Goal: Information Seeking & Learning: Find specific fact

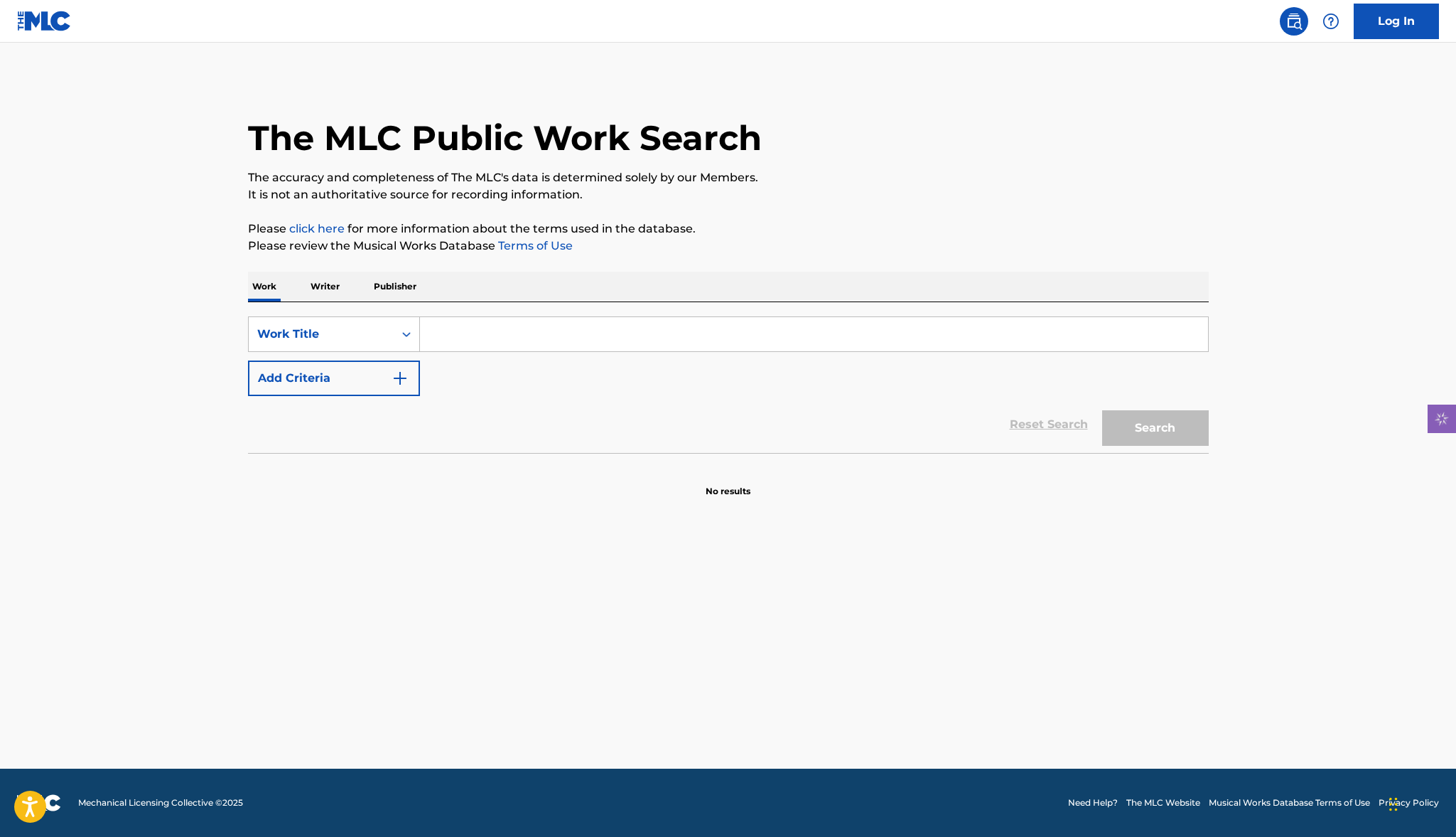
click at [331, 296] on p "Writer" at bounding box center [325, 286] width 37 height 30
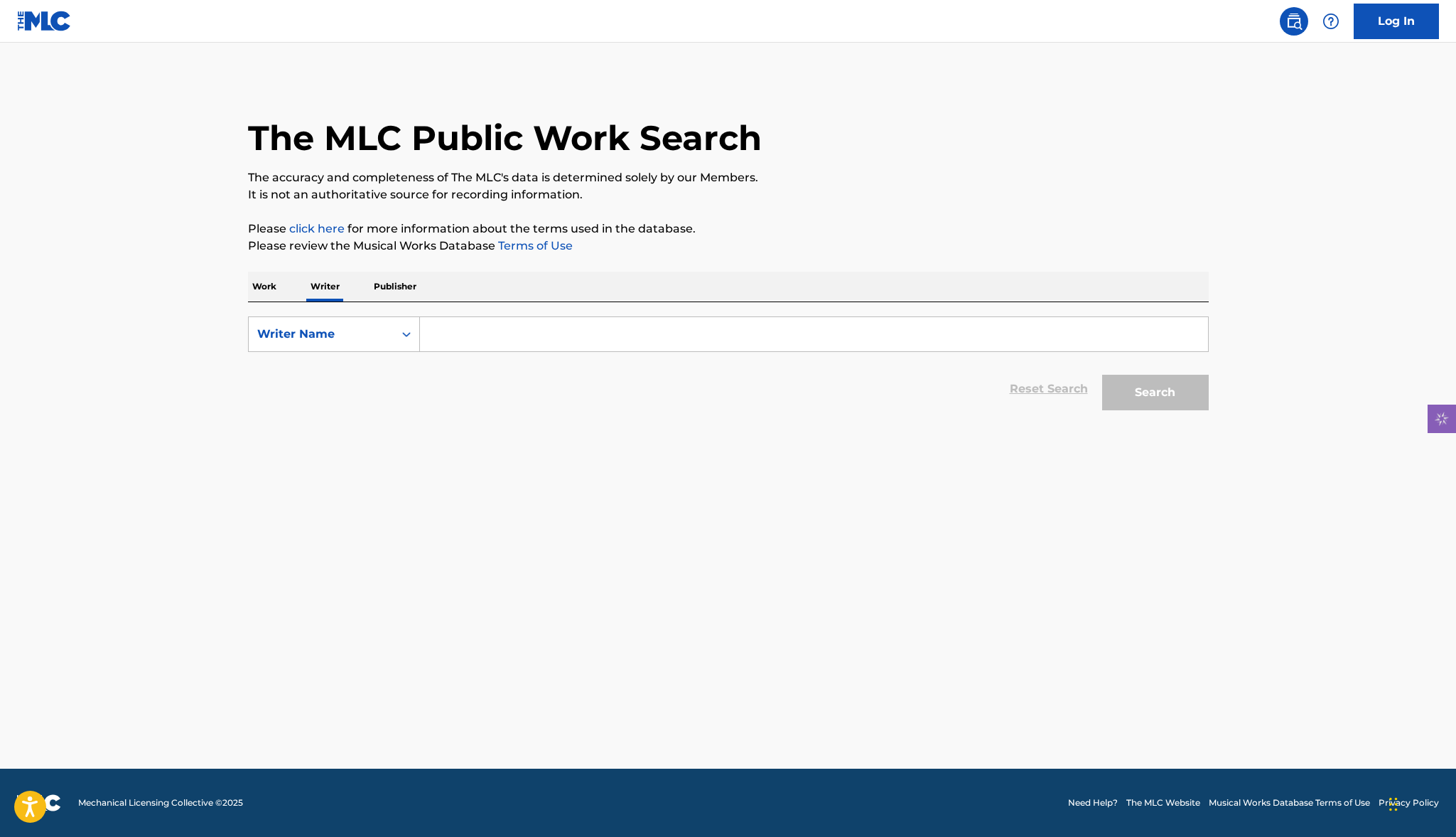
click at [269, 282] on p "Work" at bounding box center [263, 286] width 33 height 30
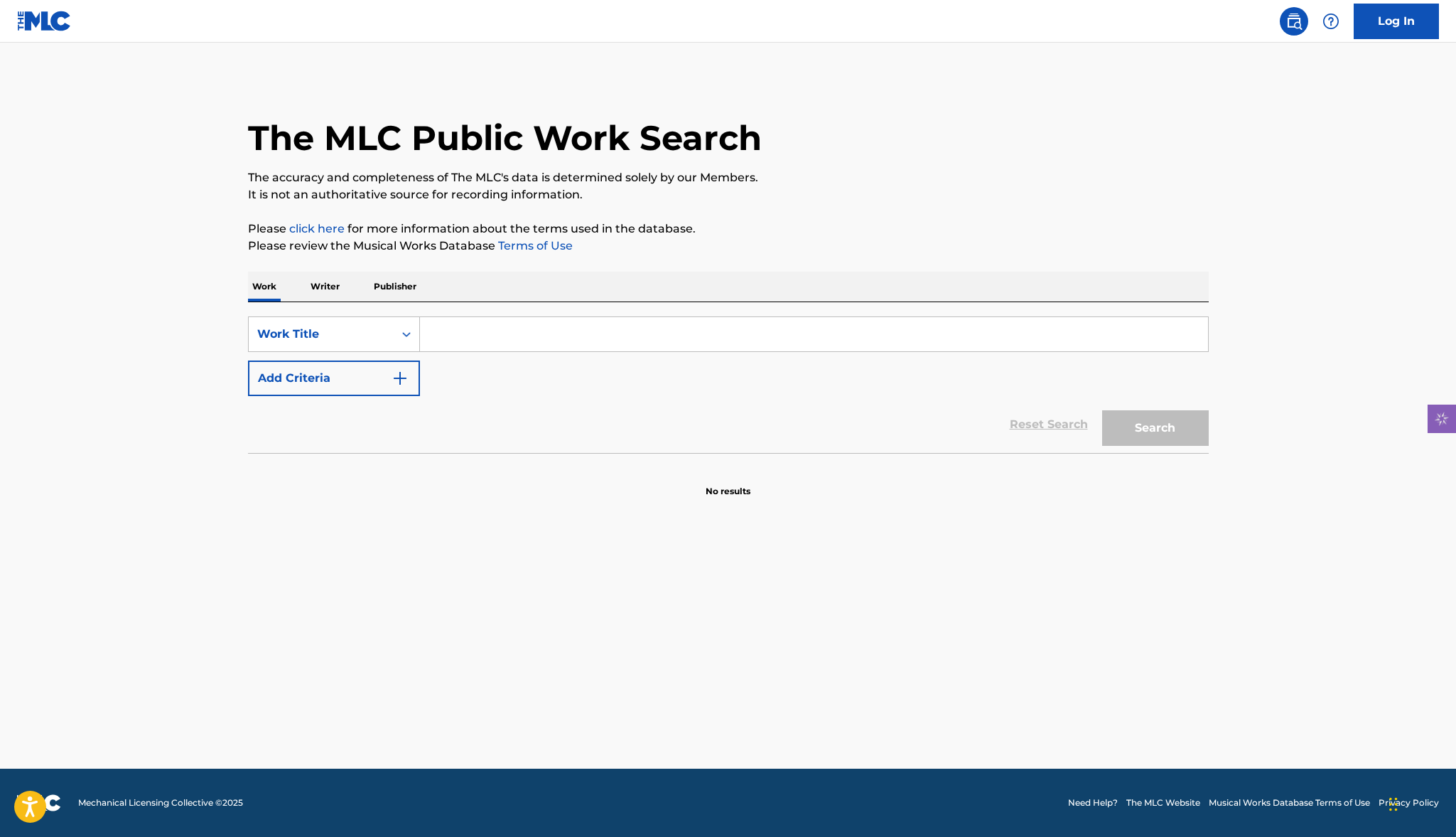
click at [321, 285] on p "Writer" at bounding box center [325, 286] width 37 height 30
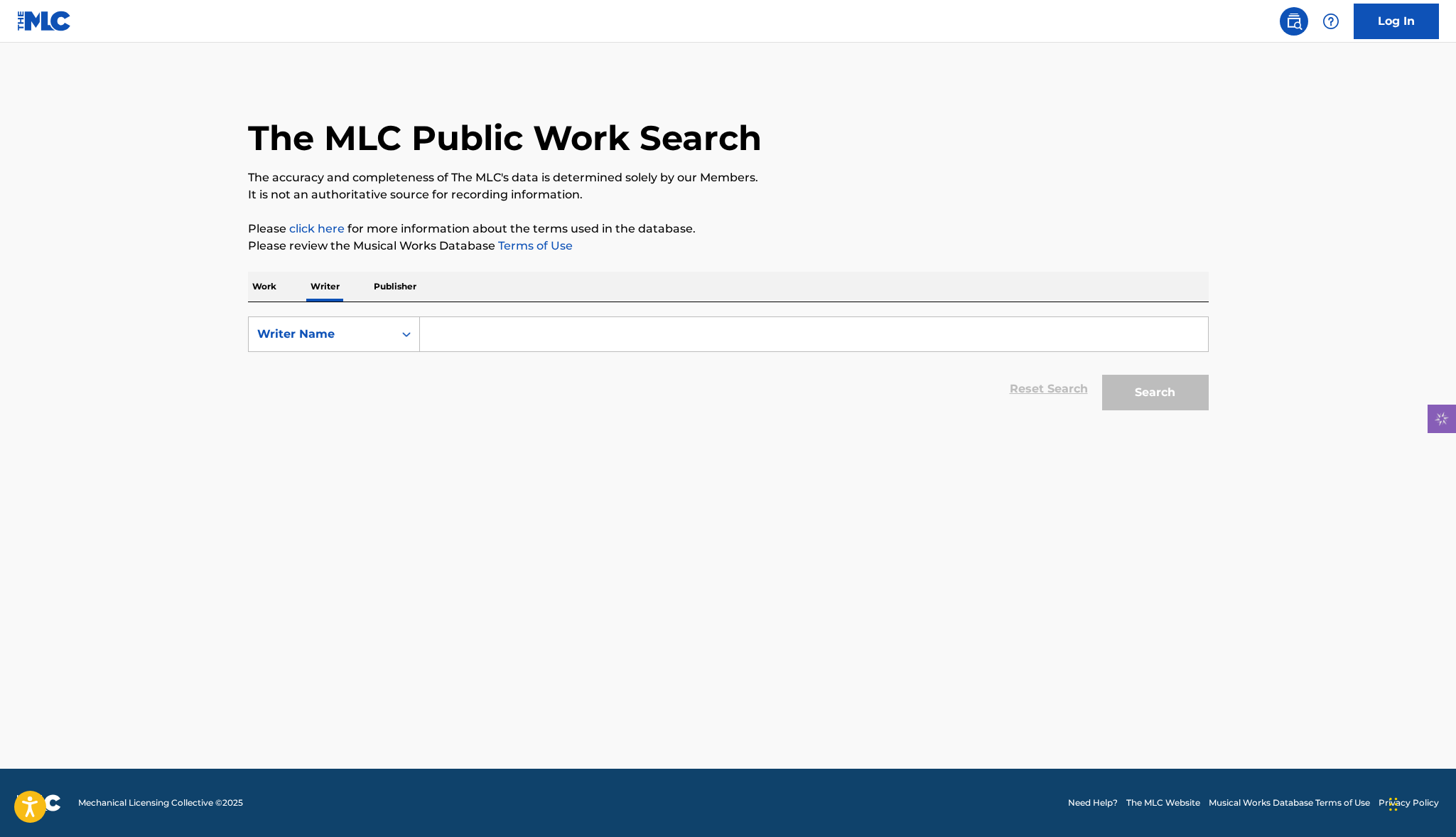
click at [467, 335] on input "Search Form" at bounding box center [814, 334] width 788 height 35
paste input "[PERSON_NAME] bin [PERSON_NAME] [PERSON_NAME]"
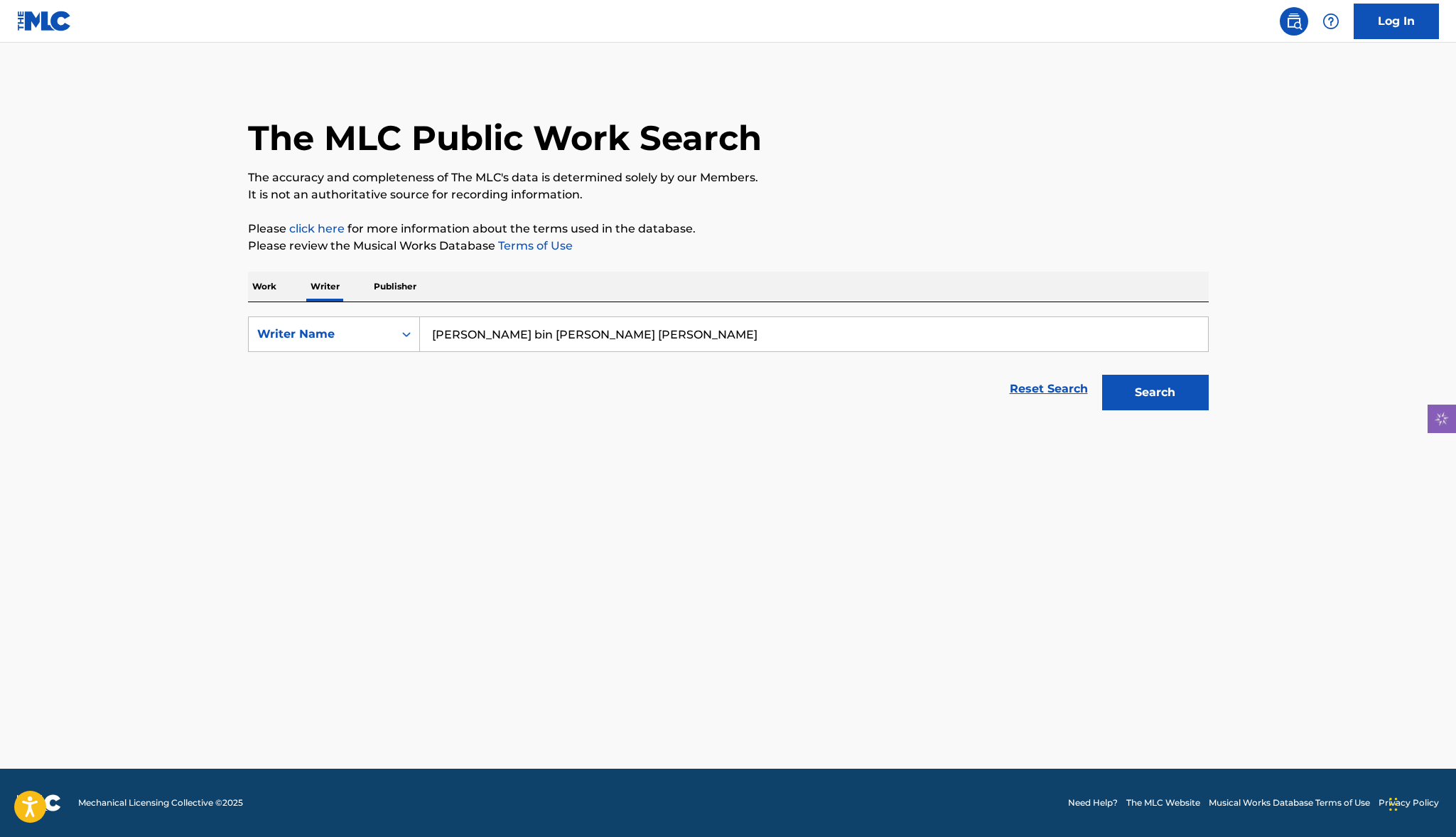
type input "[PERSON_NAME] bin [PERSON_NAME] [PERSON_NAME]"
click at [1102, 375] on button "Search" at bounding box center [1155, 393] width 107 height 36
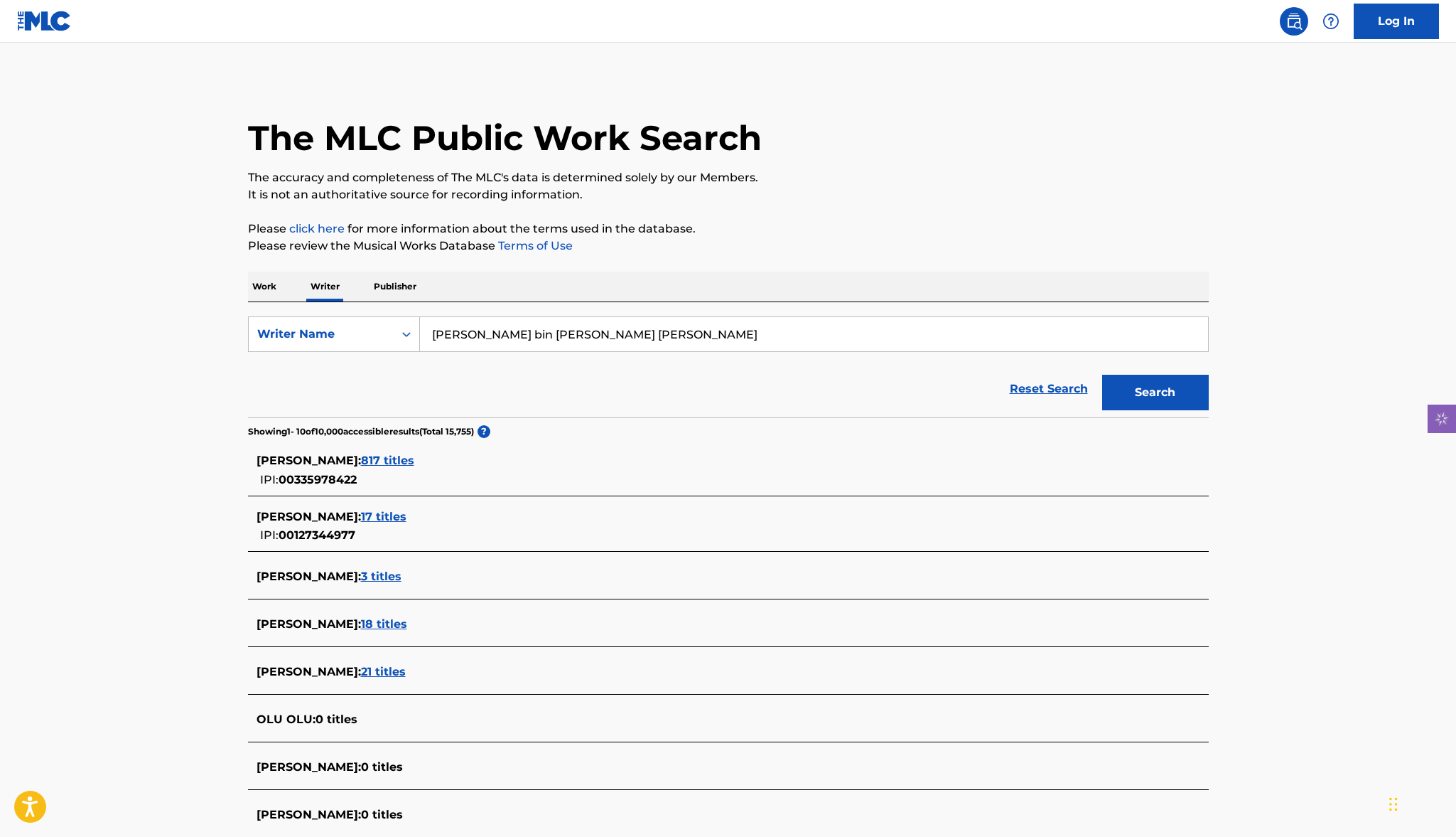
click at [377, 460] on span "817 titles" at bounding box center [388, 461] width 53 height 14
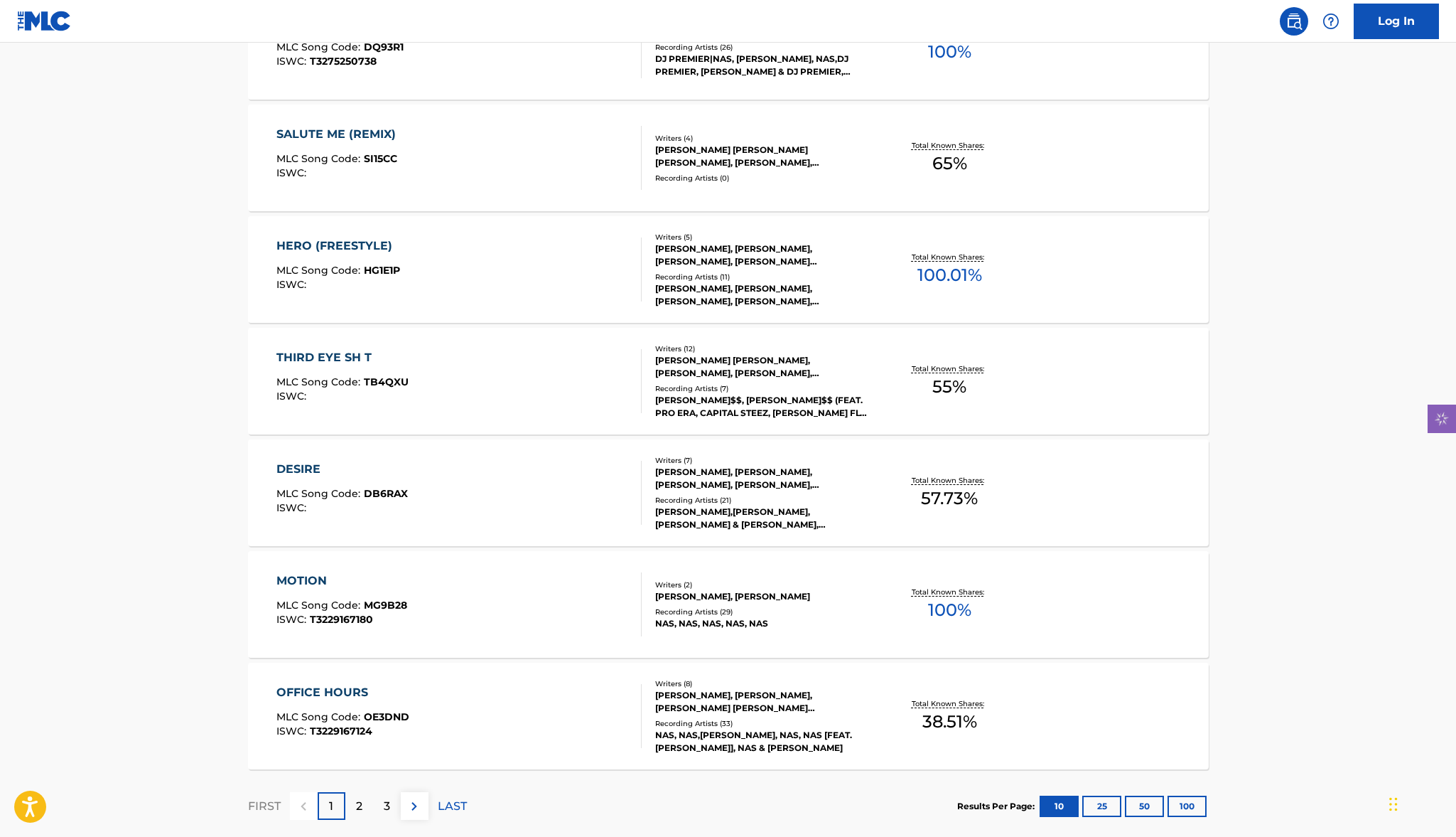
scroll to position [904, 0]
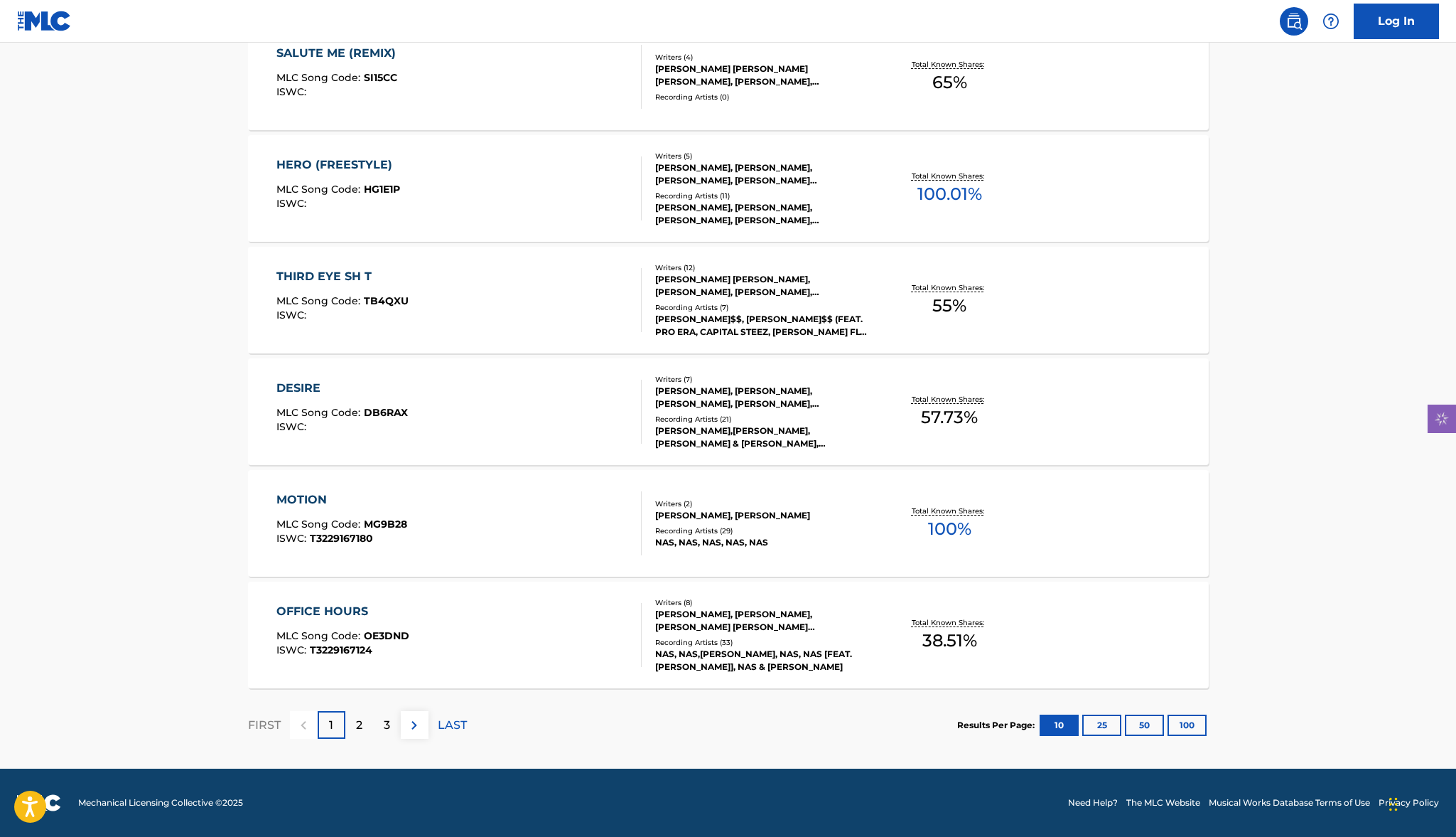
click at [1189, 722] on button "100" at bounding box center [1188, 725] width 39 height 22
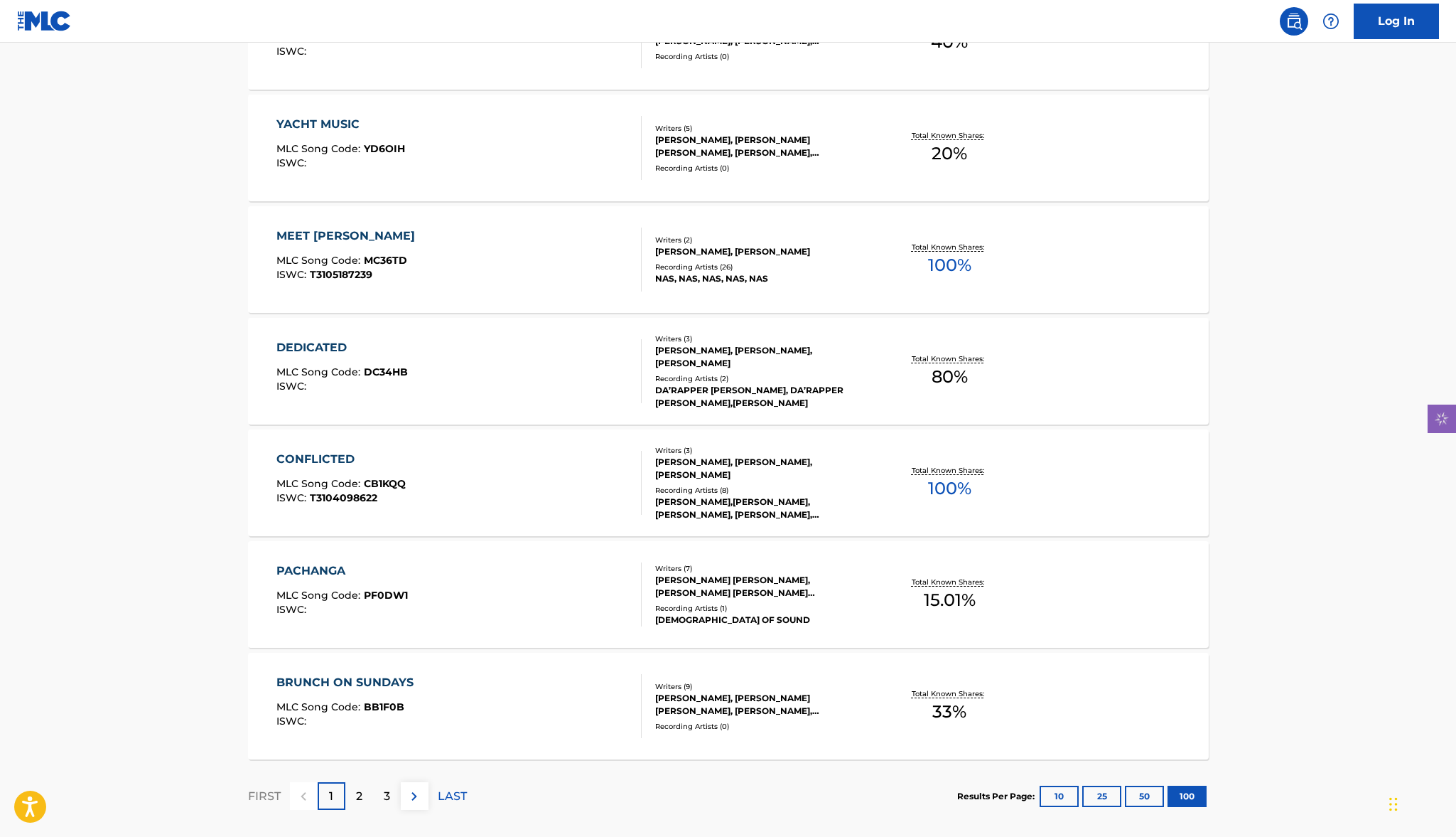
scroll to position [10883, 0]
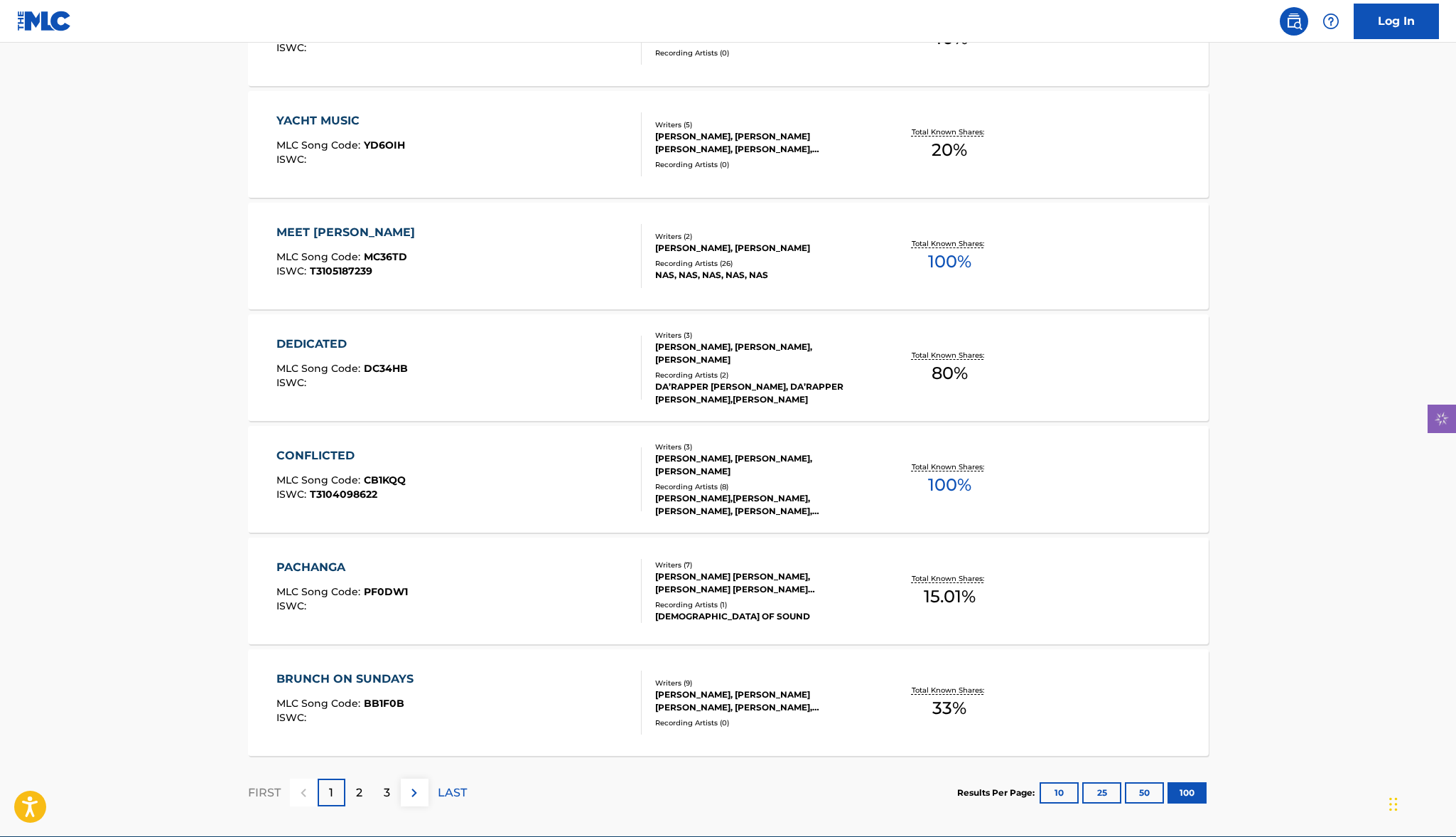
click at [356, 796] on p "2" at bounding box center [359, 793] width 6 height 17
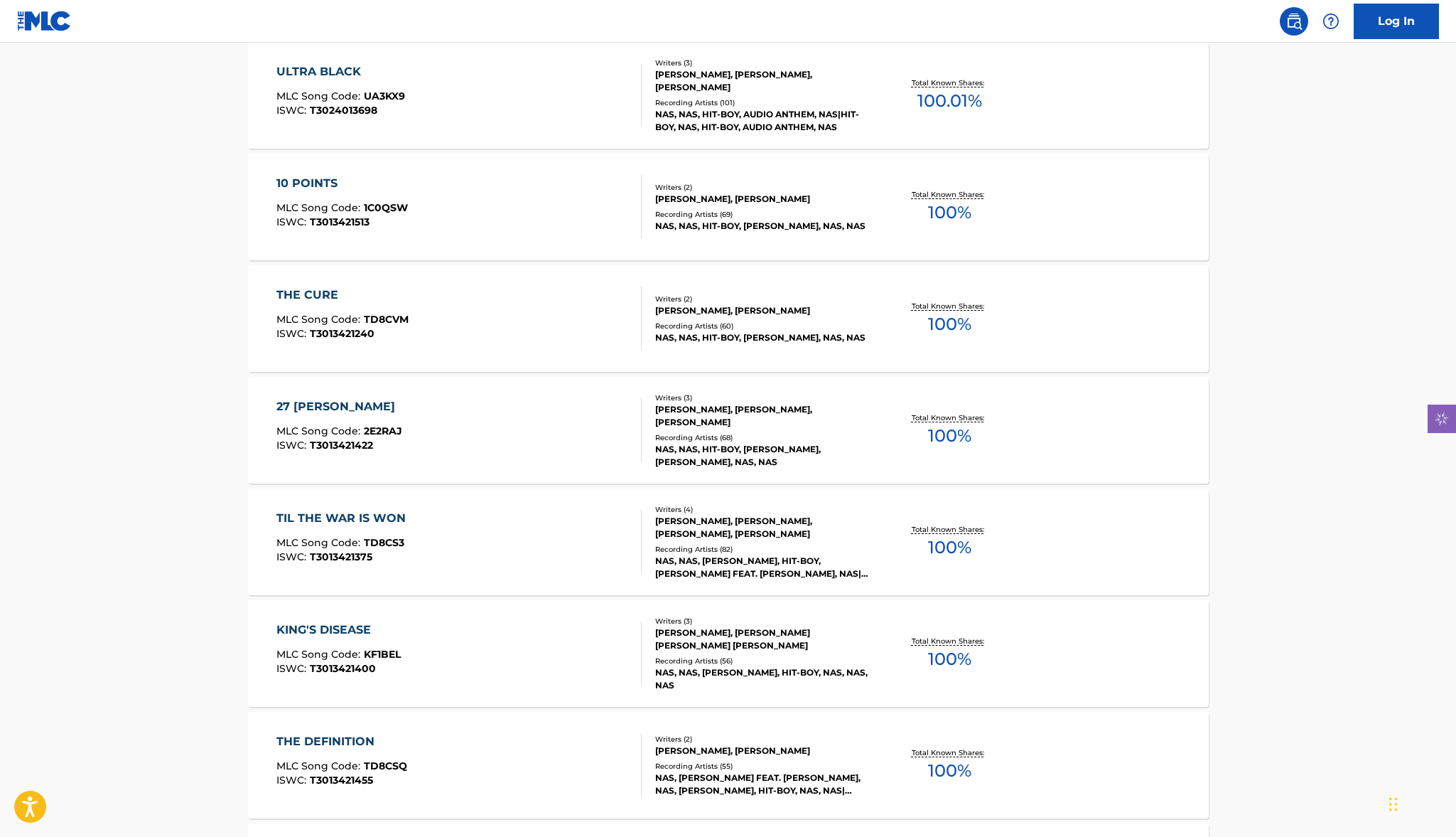
scroll to position [7358, 0]
click at [299, 183] on div "10 POINTS" at bounding box center [341, 185] width 131 height 17
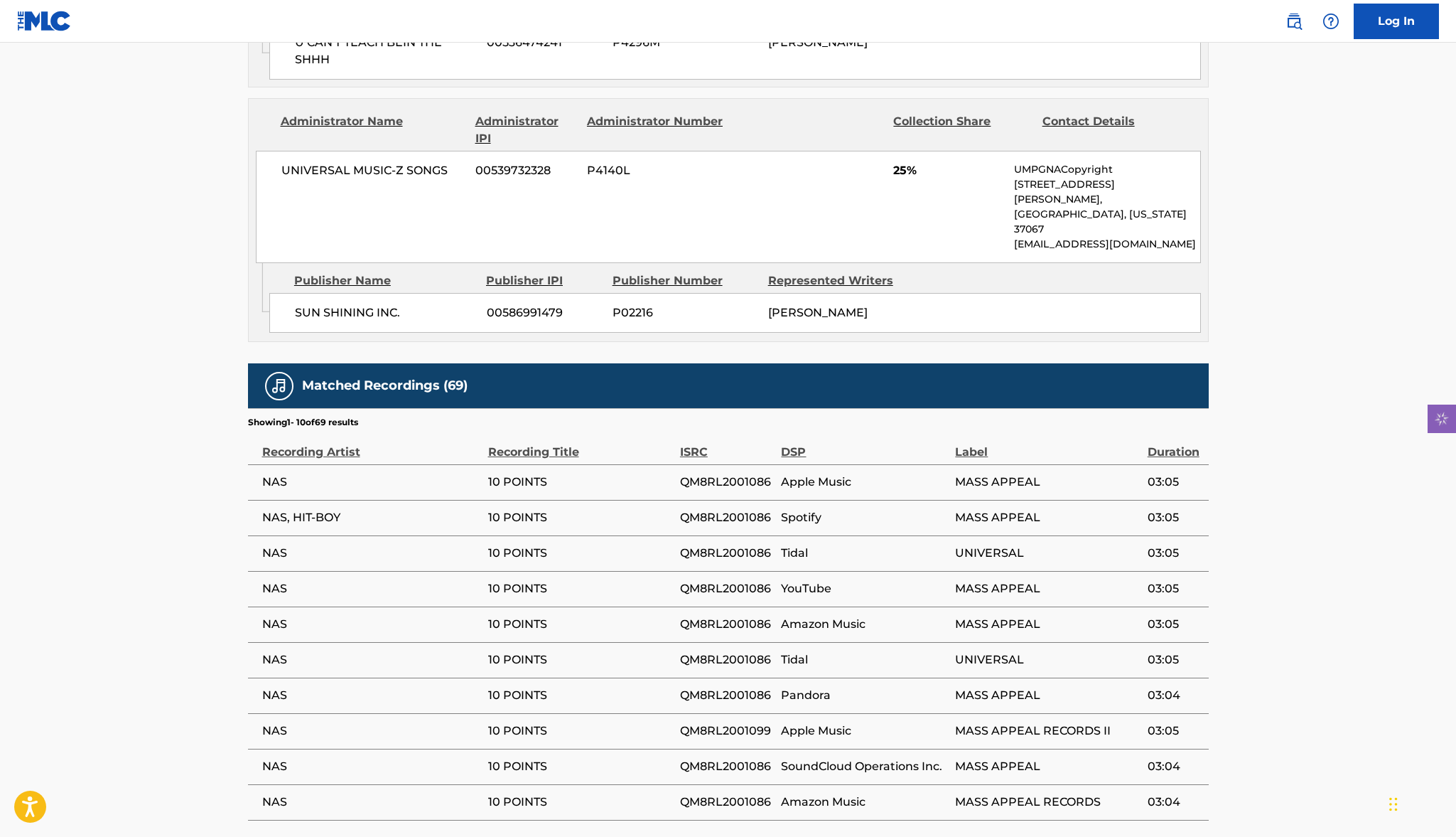
scroll to position [1247, 0]
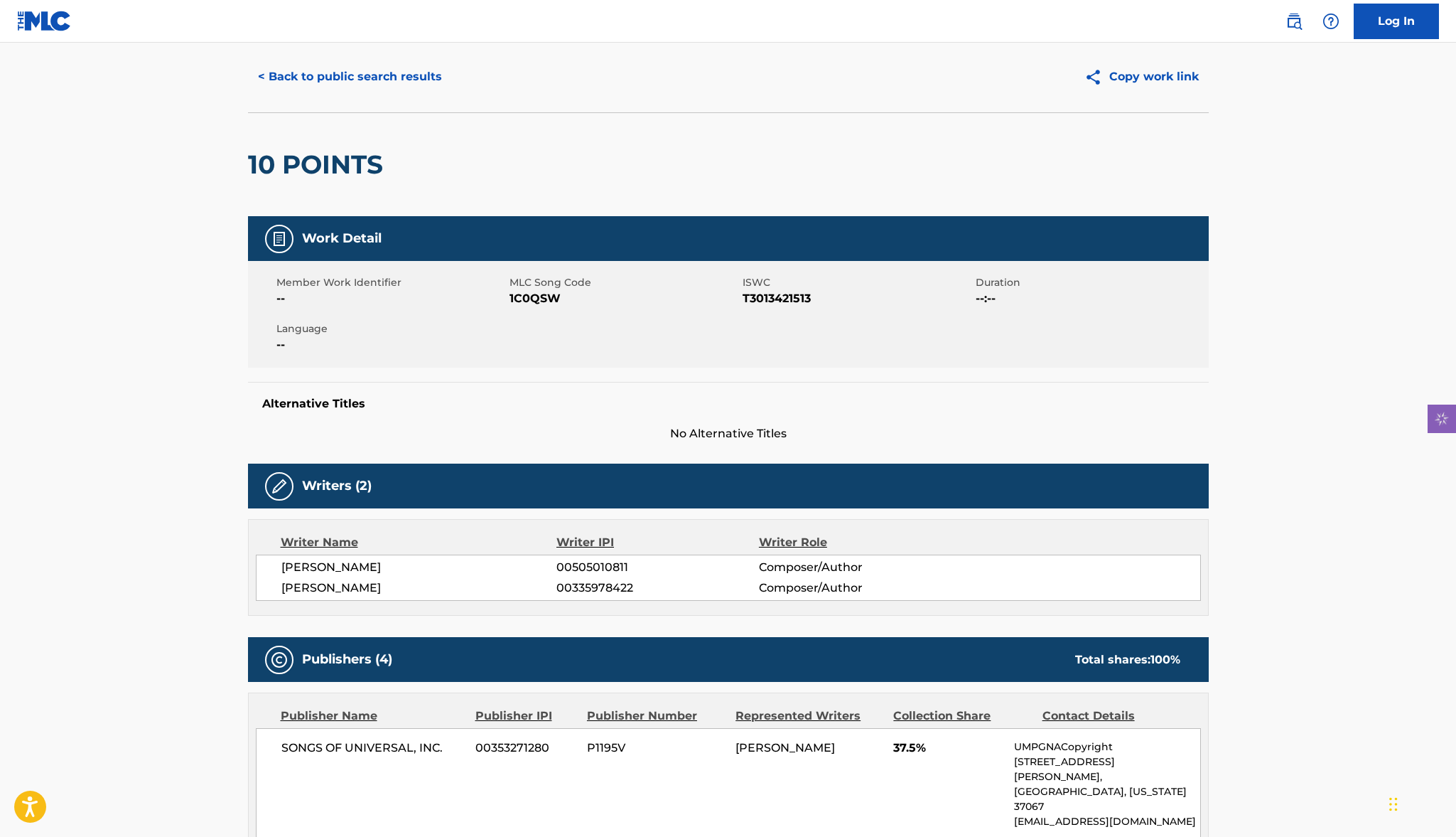
scroll to position [37, 0]
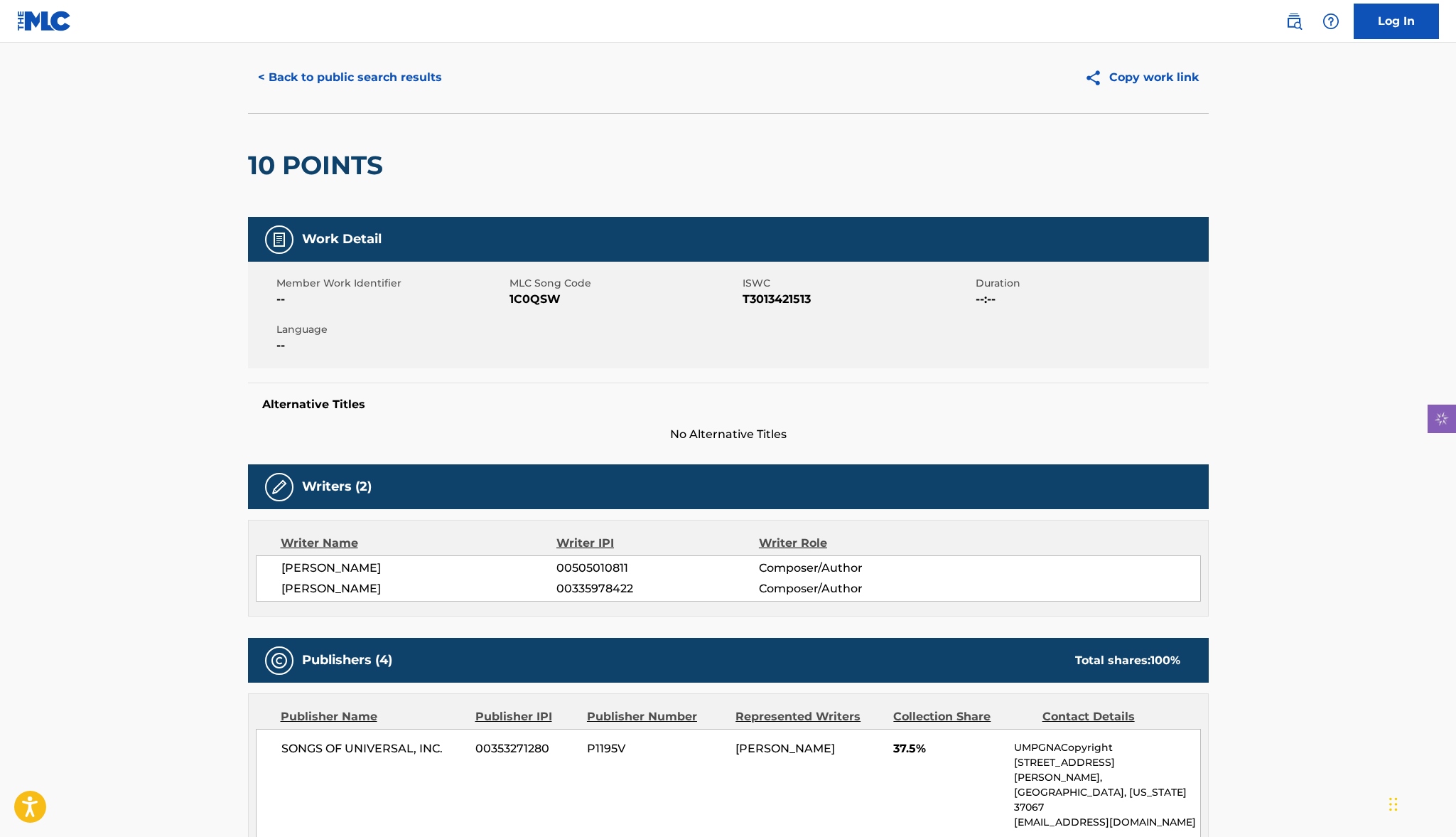
click at [342, 80] on button "< Back to public search results" at bounding box center [349, 78] width 204 height 36
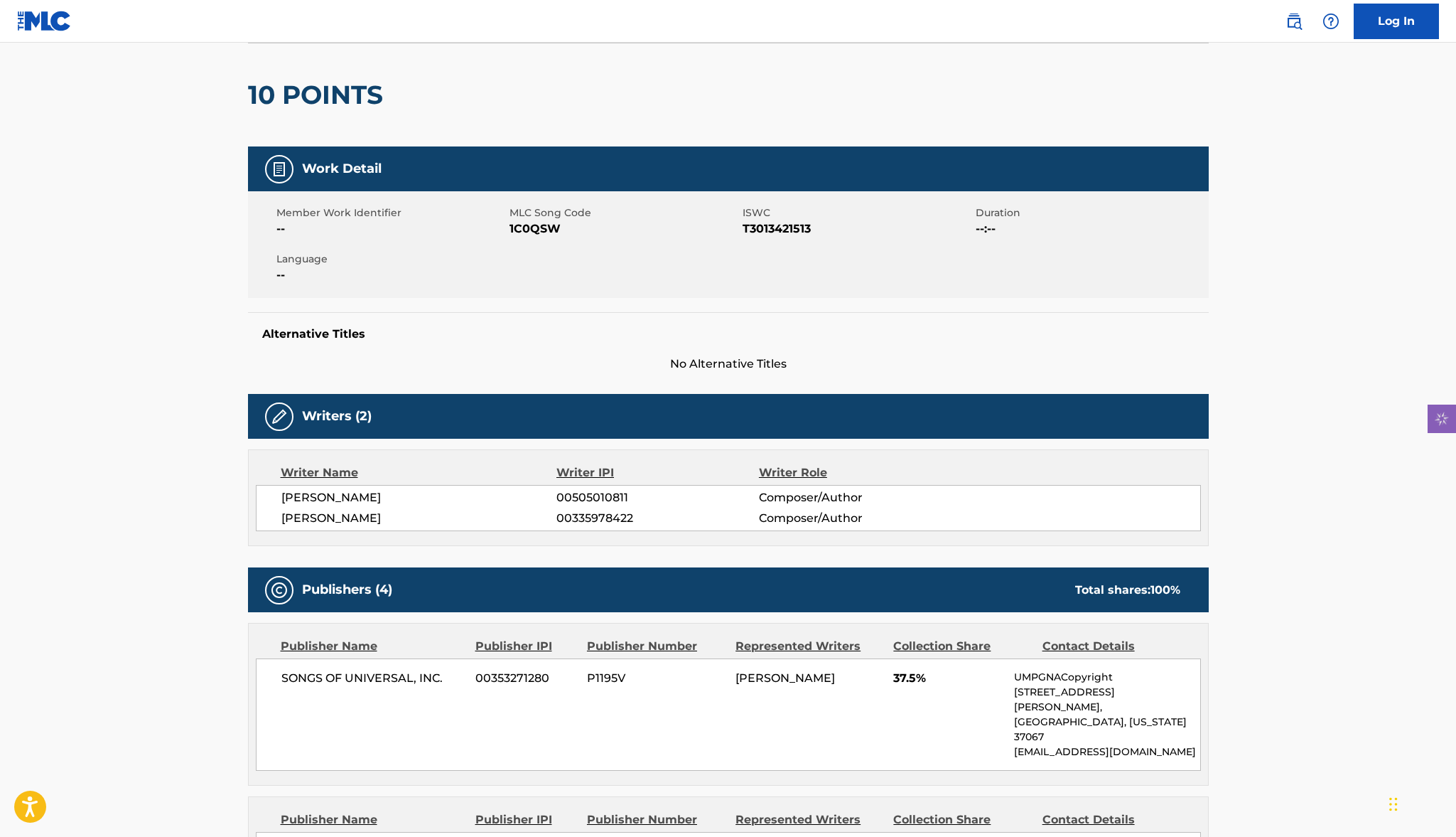
scroll to position [108, 0]
